Goal: Obtain resource: Download file/media

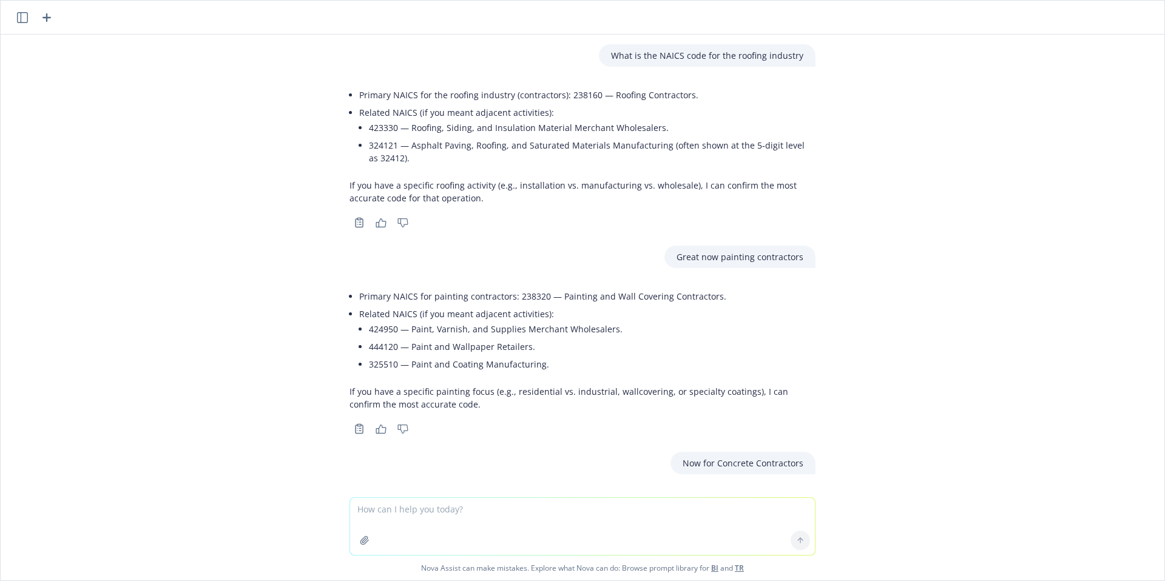
scroll to position [695, 0]
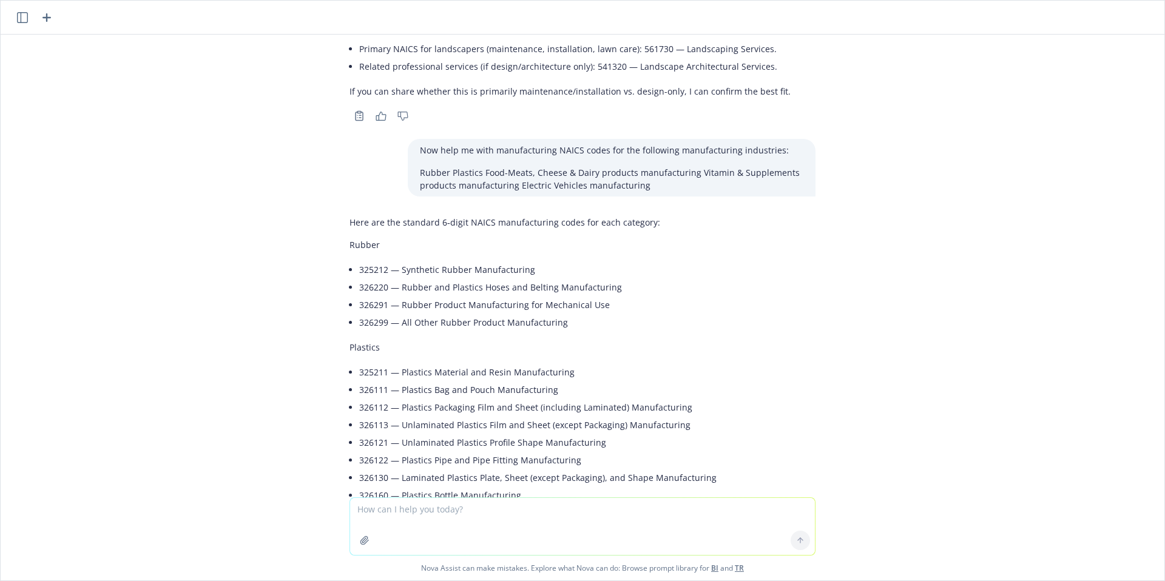
click at [55, 10] on header at bounding box center [583, 18] width 1164 height 34
click at [49, 12] on icon "button" at bounding box center [46, 17] width 15 height 15
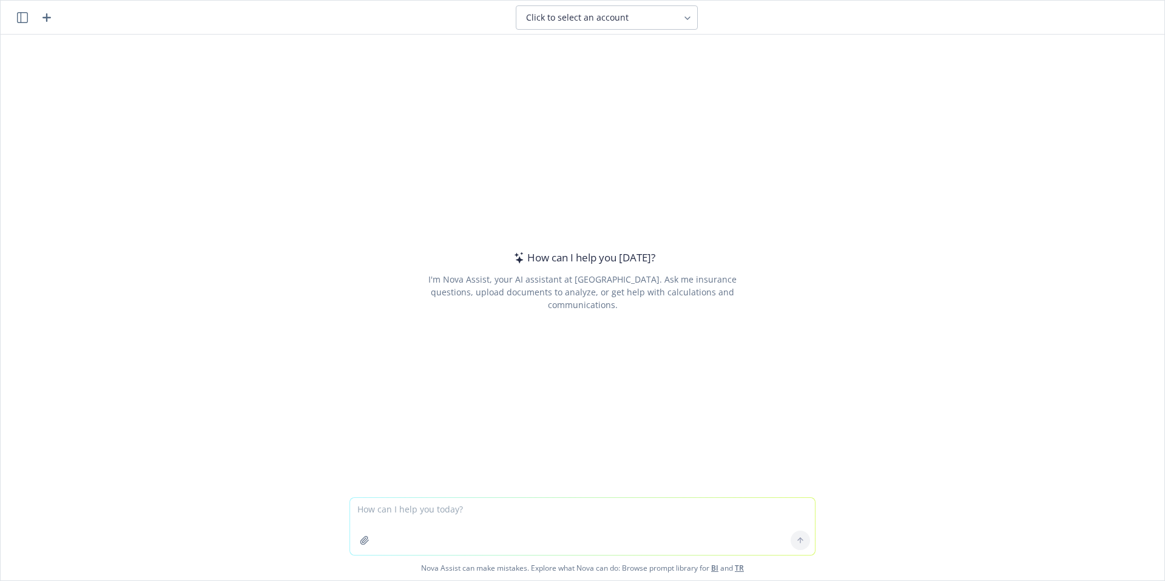
click at [350, 537] on form at bounding box center [583, 527] width 466 height 58
click at [360, 543] on icon "button" at bounding box center [365, 541] width 10 height 10
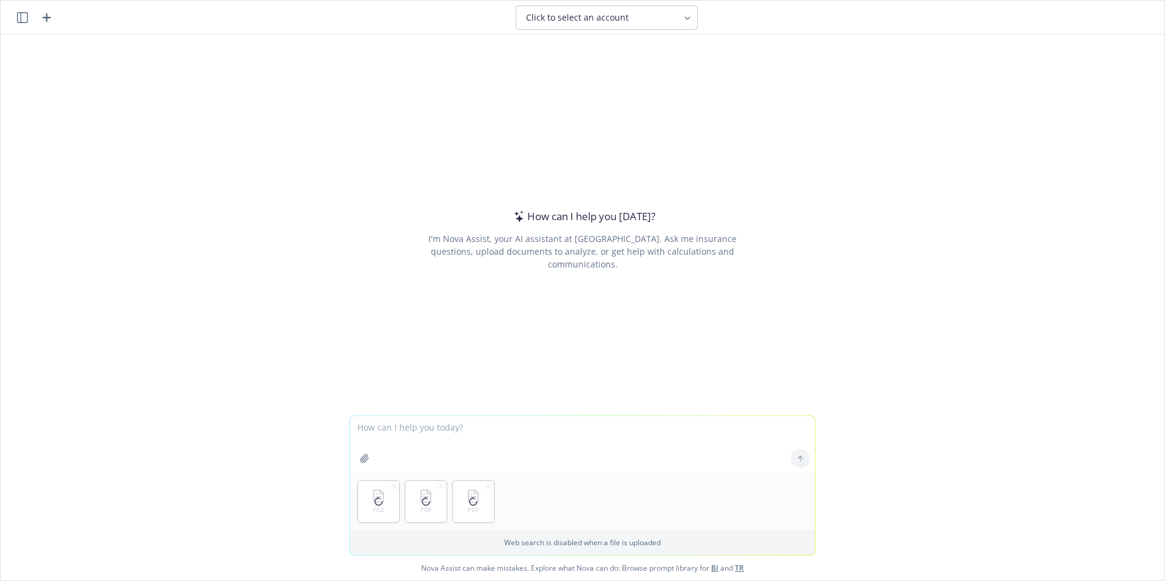
click at [420, 432] on textarea at bounding box center [582, 444] width 465 height 57
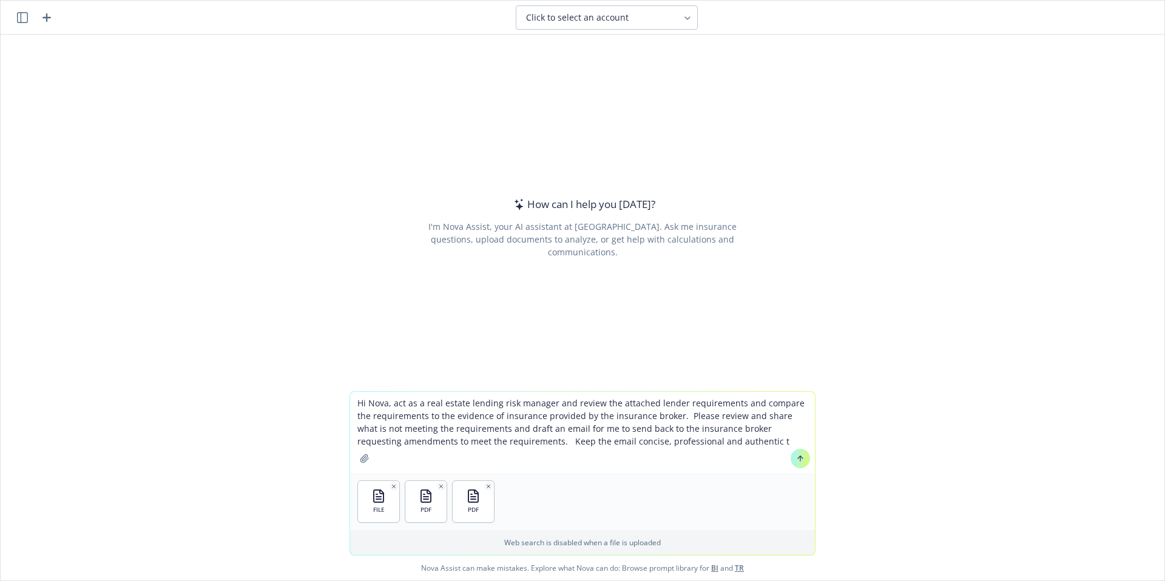
type textarea "Hi Nova, act as a real estate lending risk manager and review the attached lend…"
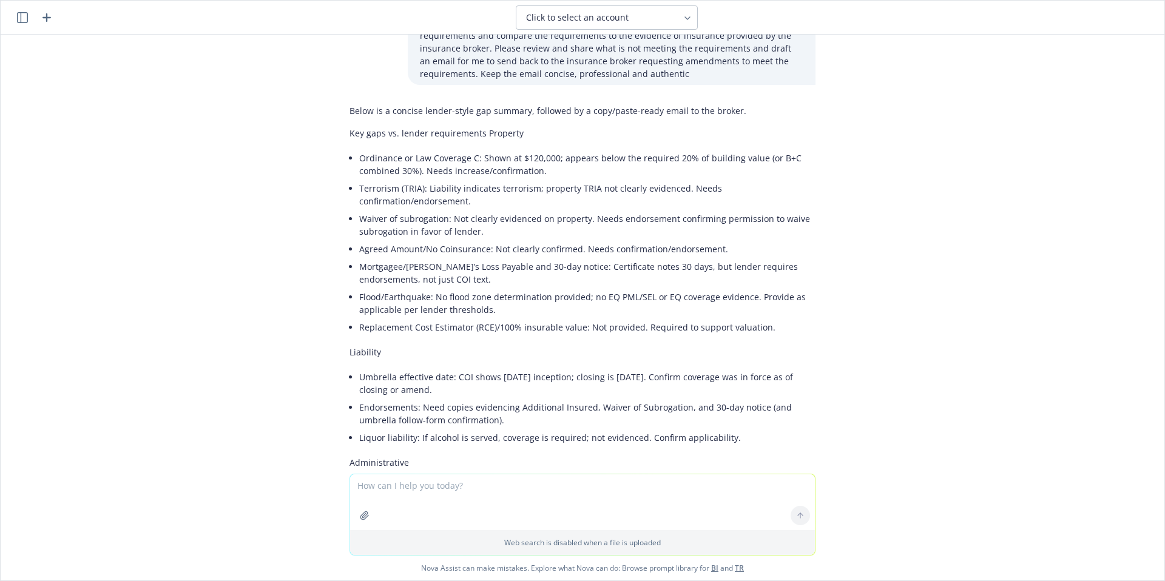
scroll to position [61, 0]
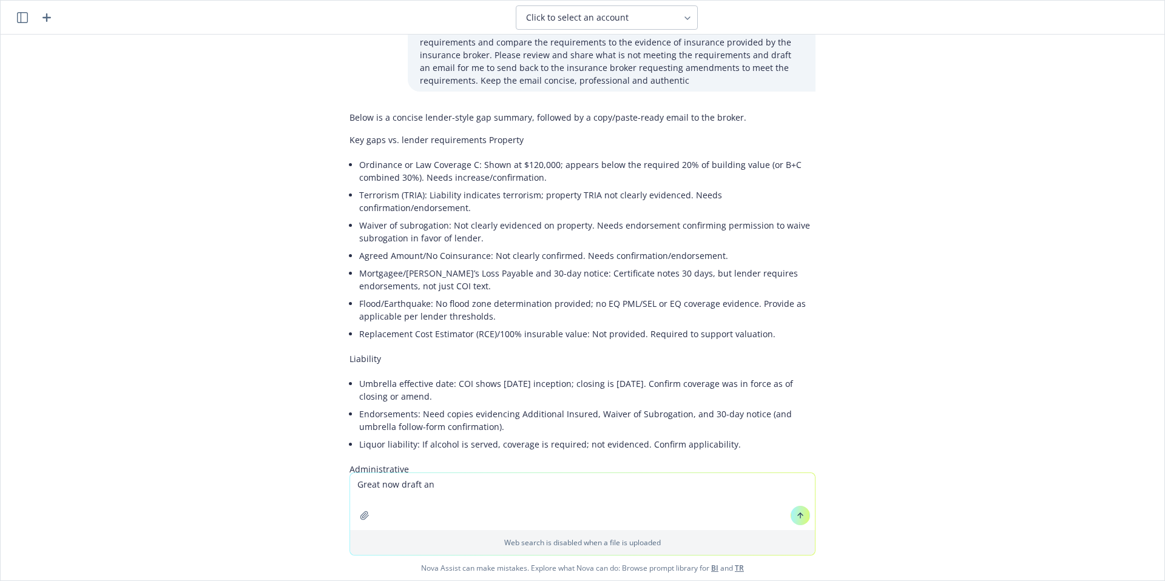
type textarea "Great now draft an"
drag, startPoint x: 536, startPoint y: 496, endPoint x: 315, endPoint y: 492, distance: 221.6
click at [315, 492] on div "Great now draft an Web search is disabled when a file is uploaded Nova Assist c…" at bounding box center [583, 527] width 1164 height 108
drag, startPoint x: 477, startPoint y: 493, endPoint x: 339, endPoint y: 490, distance: 138.4
click at [339, 490] on div "Great now draft an Web search is disabled when a file is uploaded Nova Assist c…" at bounding box center [583, 527] width 1164 height 108
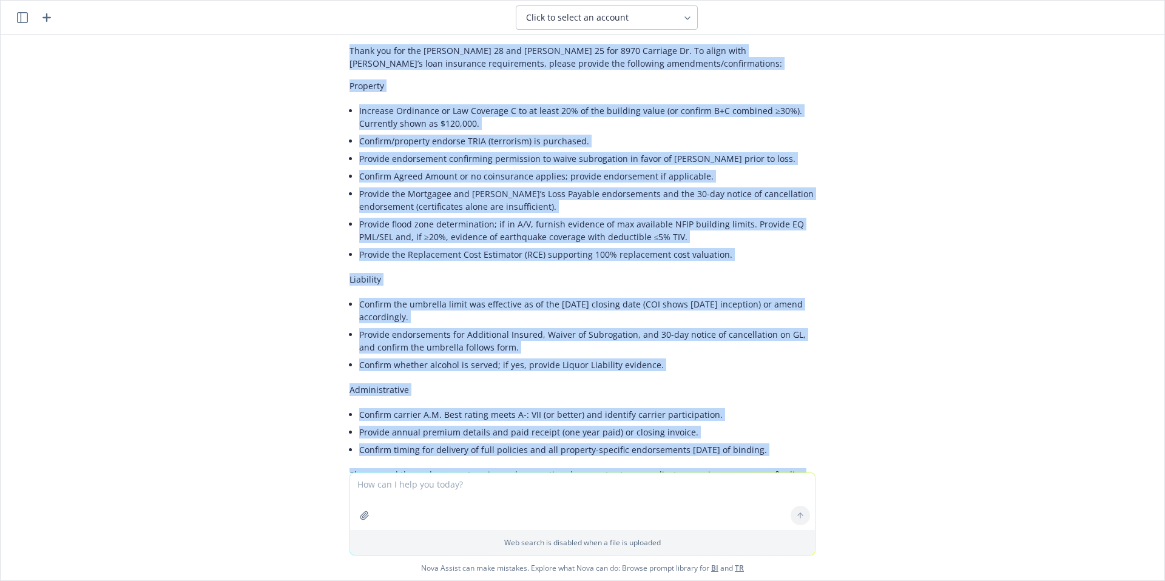
scroll to position [709, 0]
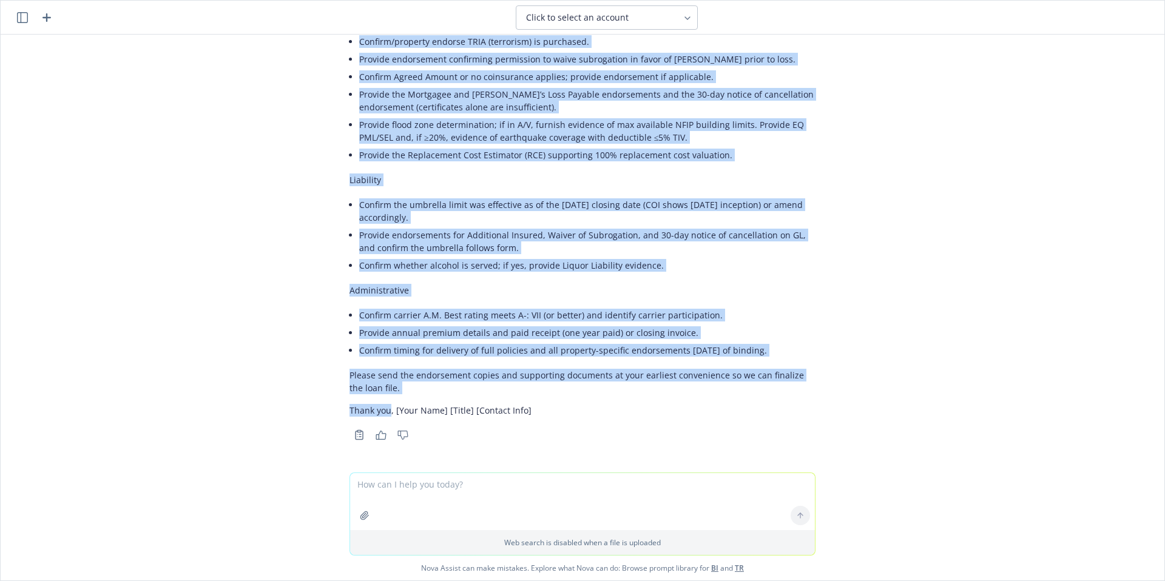
drag, startPoint x: 340, startPoint y: 73, endPoint x: 382, endPoint y: 414, distance: 343.6
copy div "Lo Ipsum, Dolor sit ame con ADIPI 90 eli SEDDO 15 eiu 7365 Temporin Ut. La etdo…"
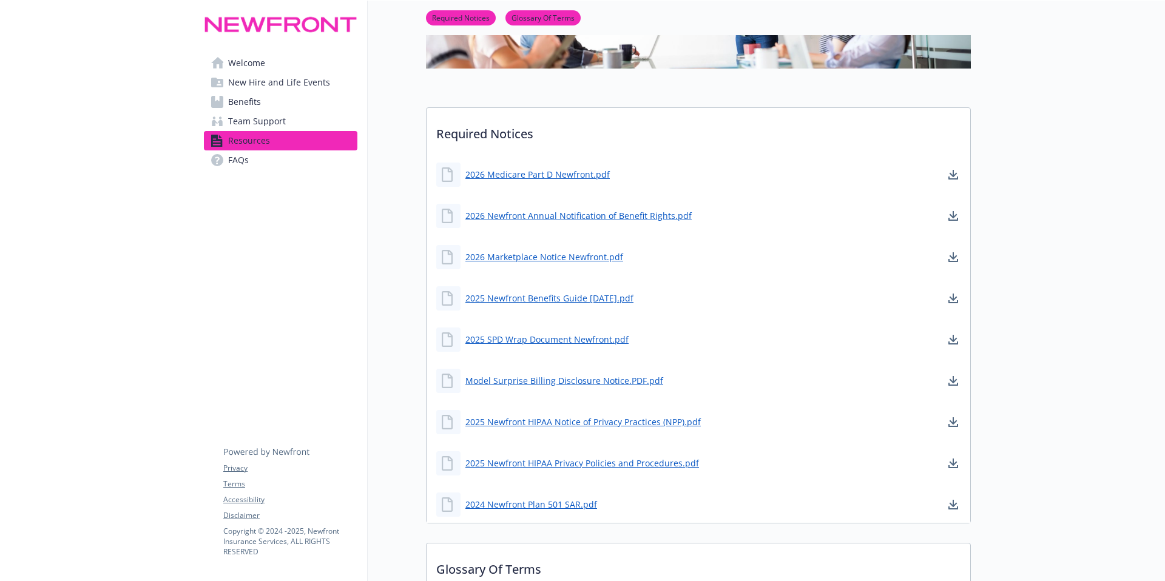
scroll to position [200, 0]
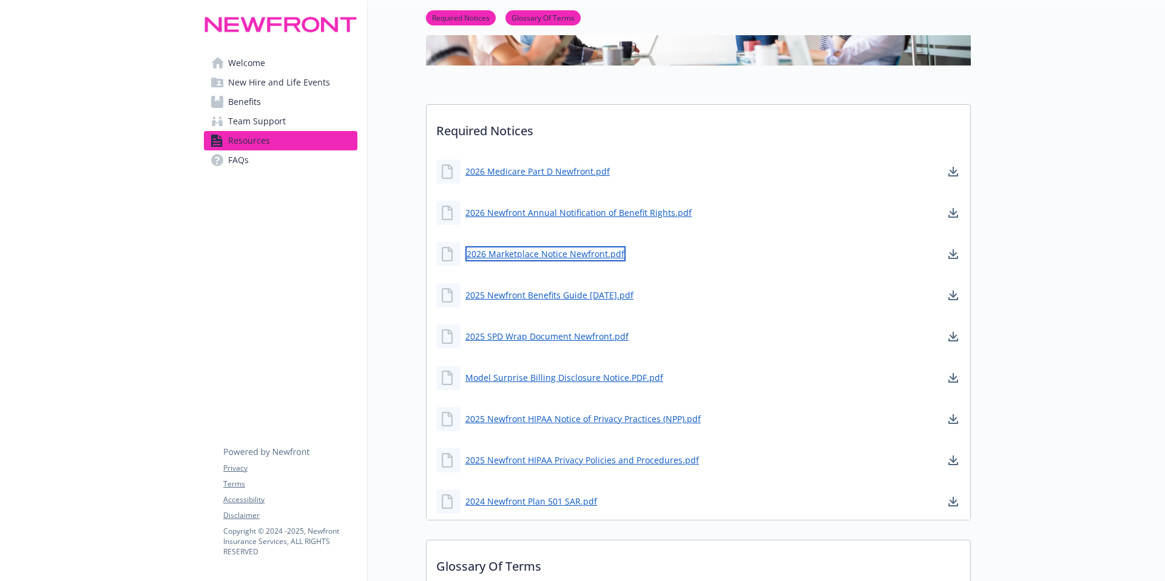
click at [538, 257] on link "2026 Marketplace Notice Newfront.pdf" at bounding box center [545, 253] width 160 height 15
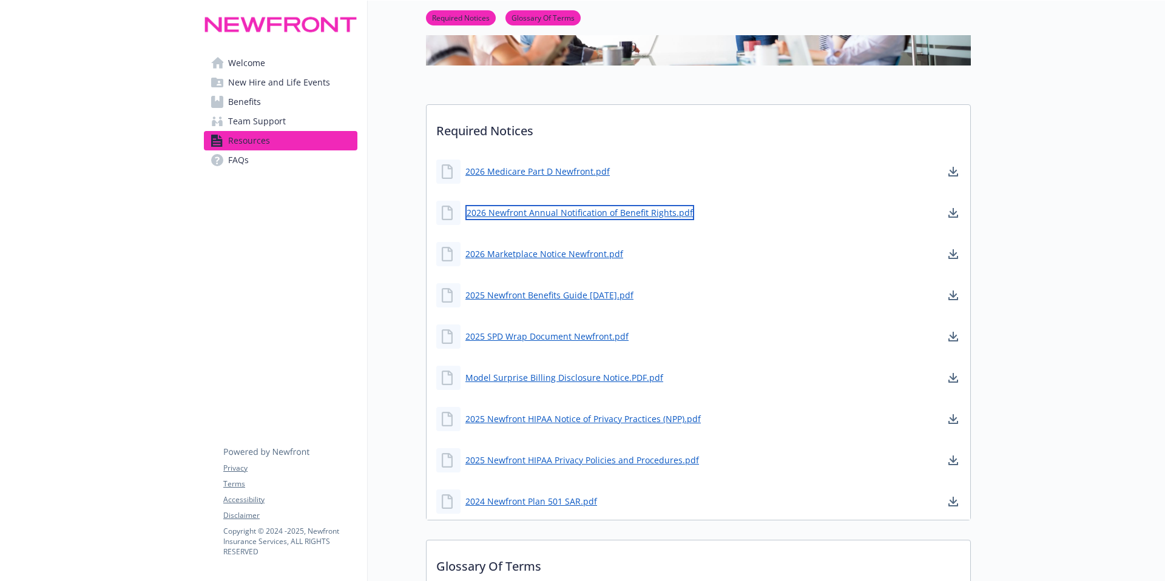
click at [536, 216] on link "2026 Newfront Annual Notification of Benefit Rights.pdf" at bounding box center [579, 212] width 229 height 15
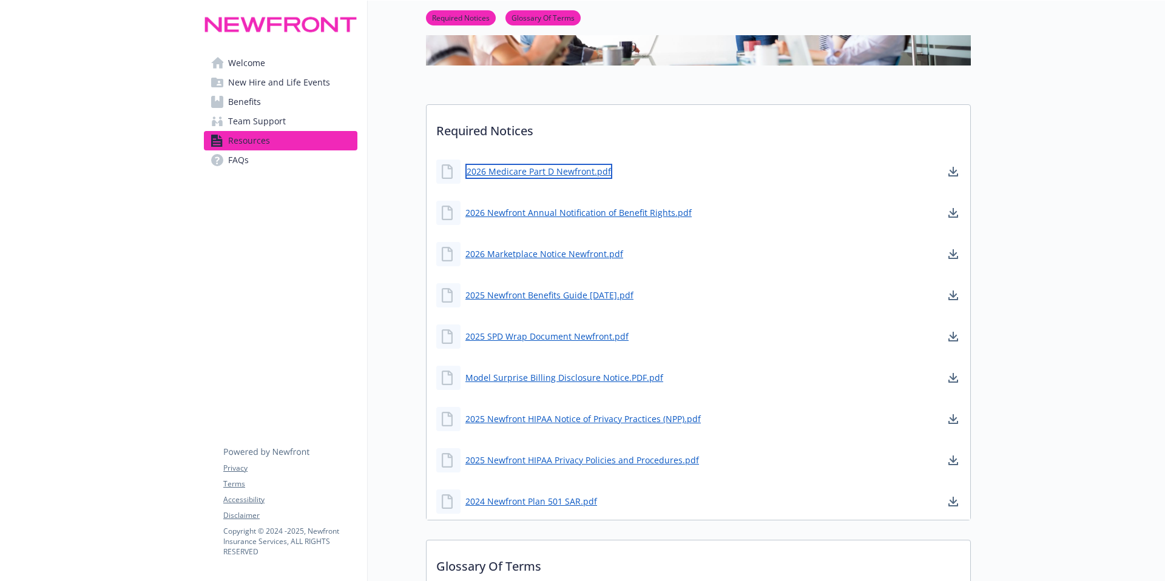
click at [550, 169] on link "2026 Medicare Part D Newfront.pdf" at bounding box center [538, 171] width 147 height 15
